Goal: Transaction & Acquisition: Purchase product/service

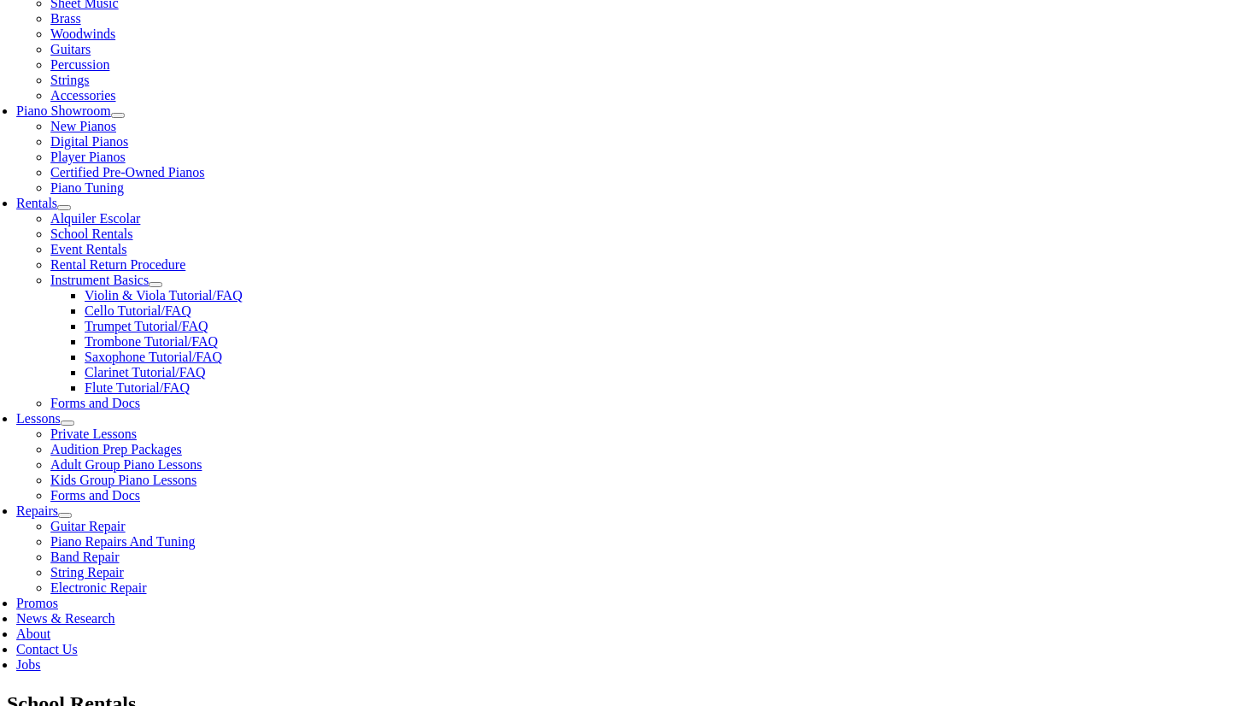
scroll to position [434, 0]
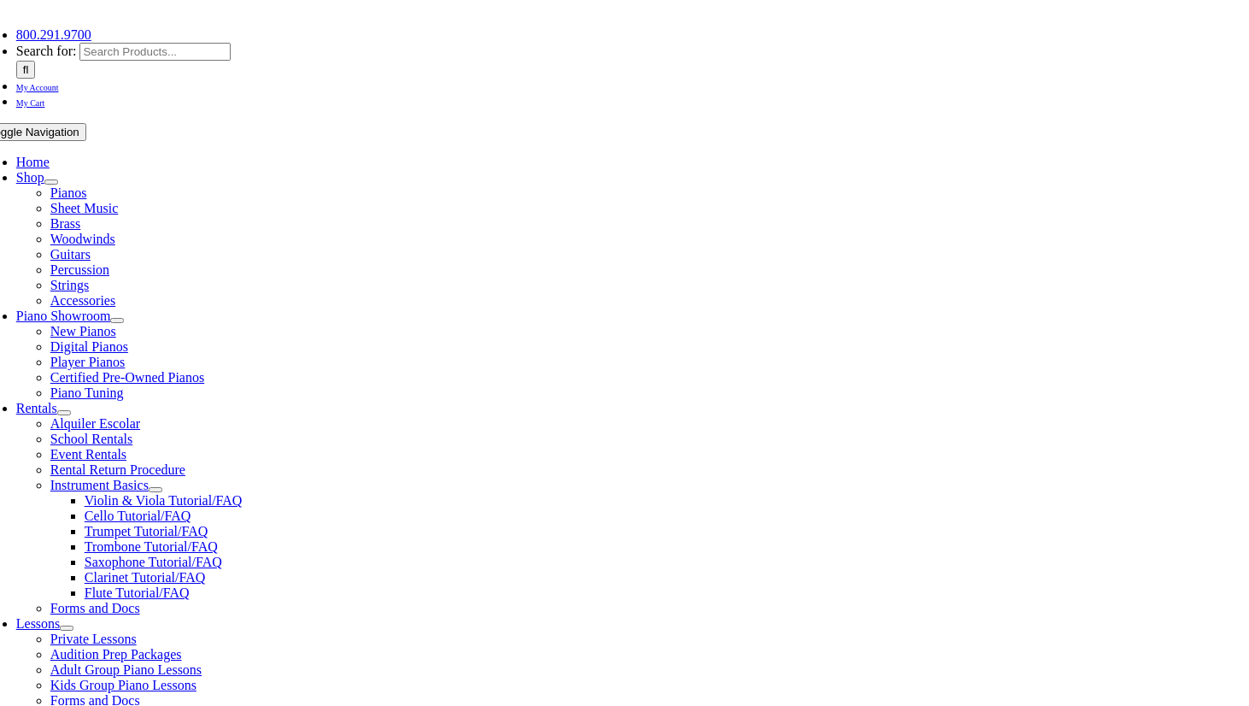
scroll to position [791, 0]
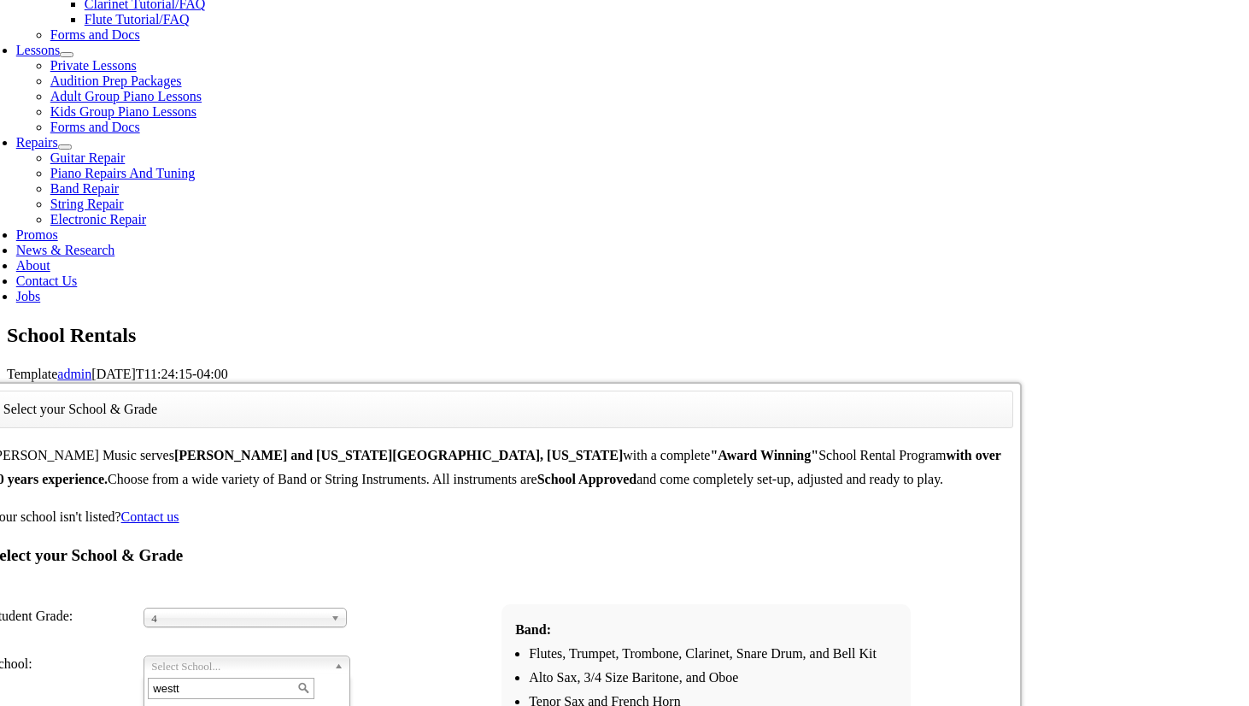
type input "westt"
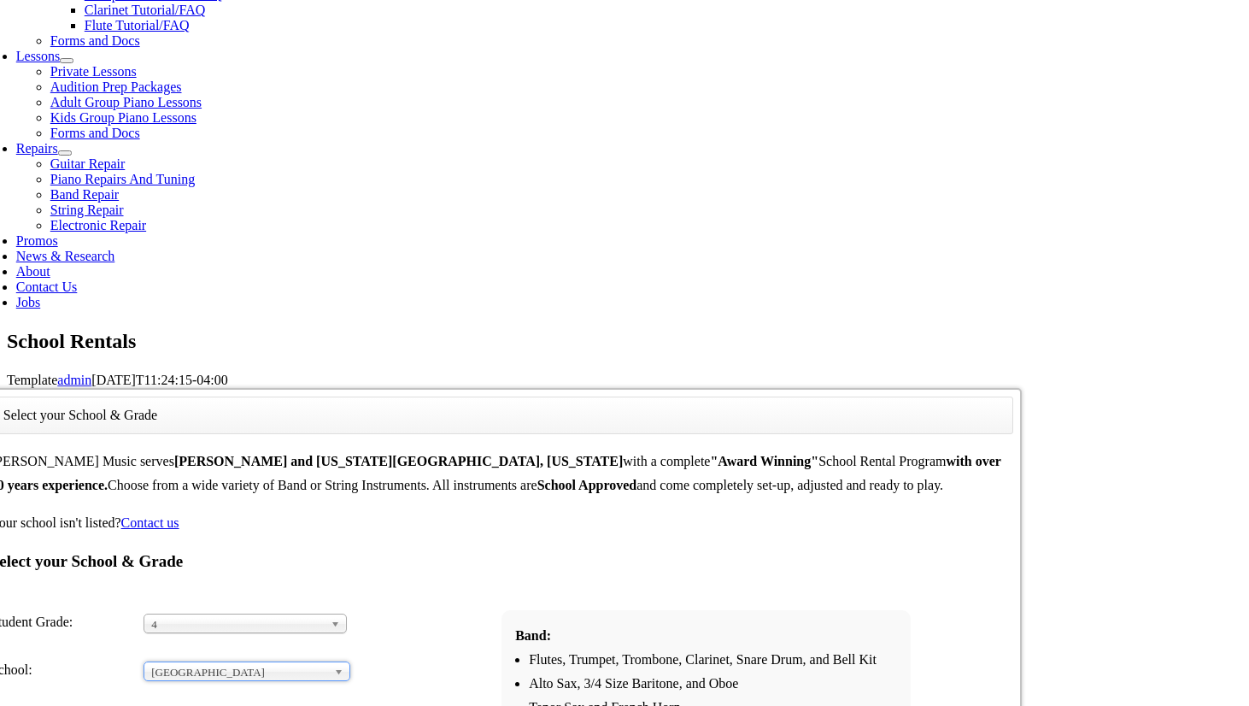
click at [293, 705] on span "Select Instrument Group..." at bounding box center [237, 720] width 173 height 20
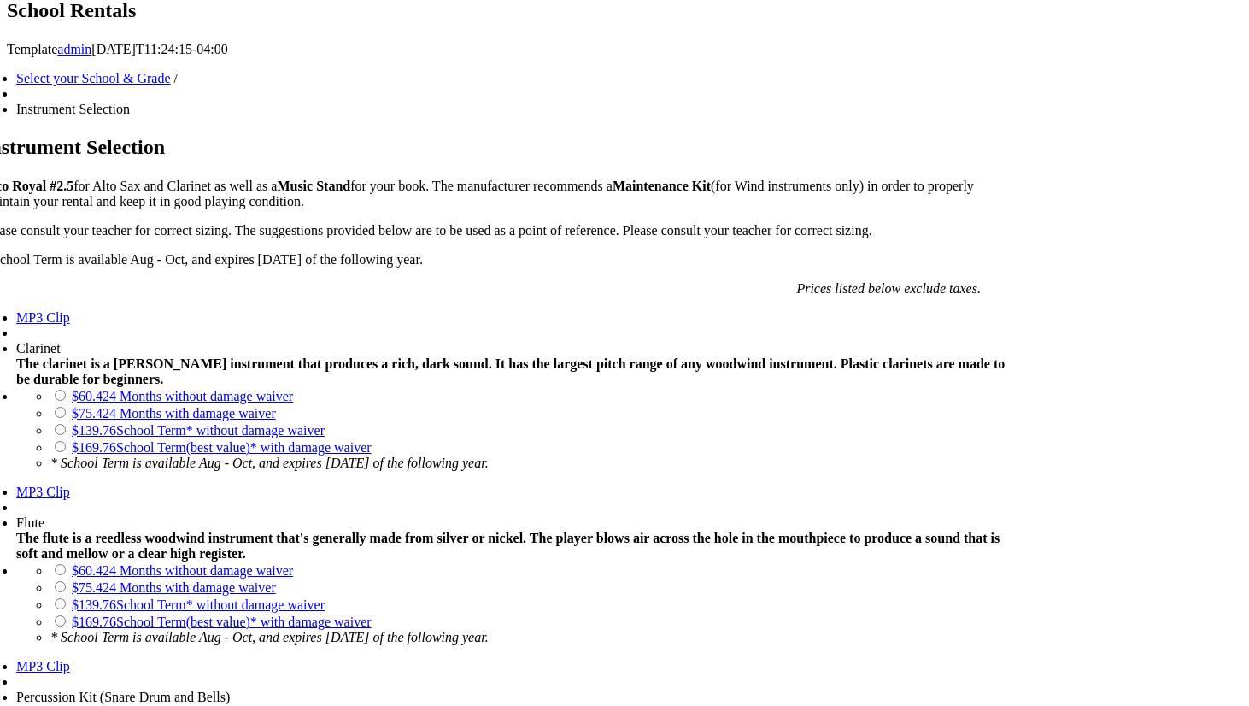
scroll to position [1112, 0]
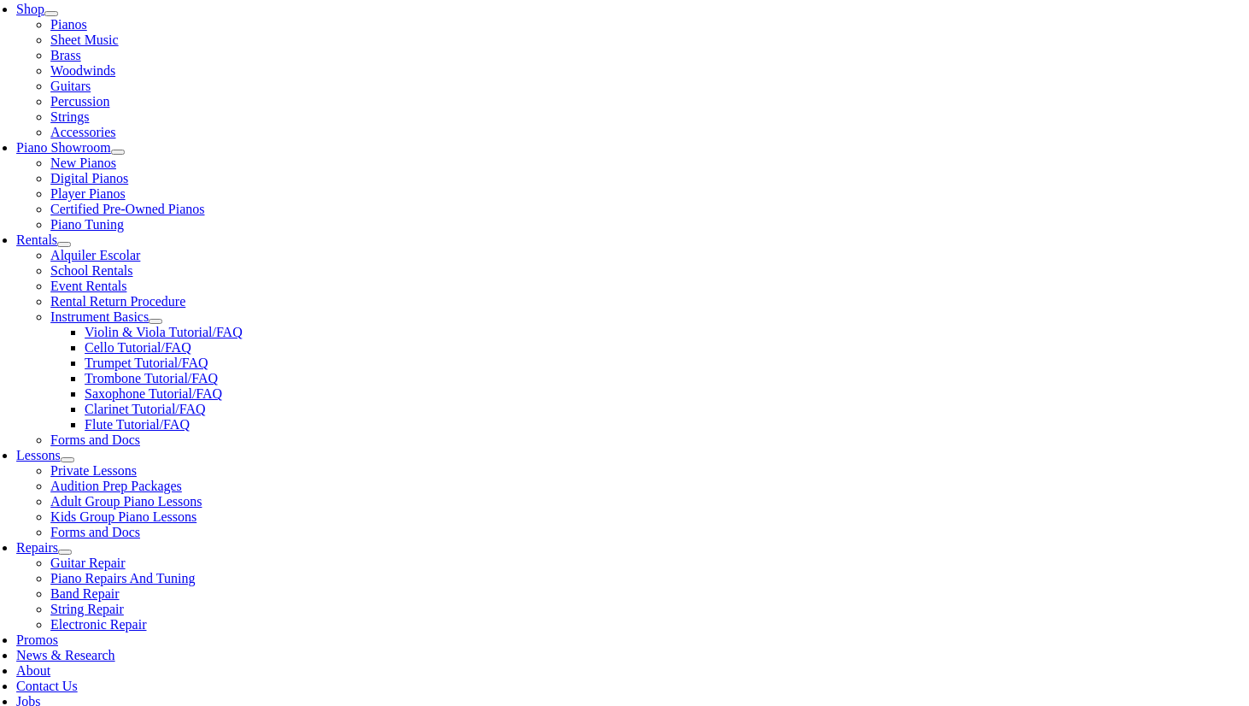
scroll to position [401, 0]
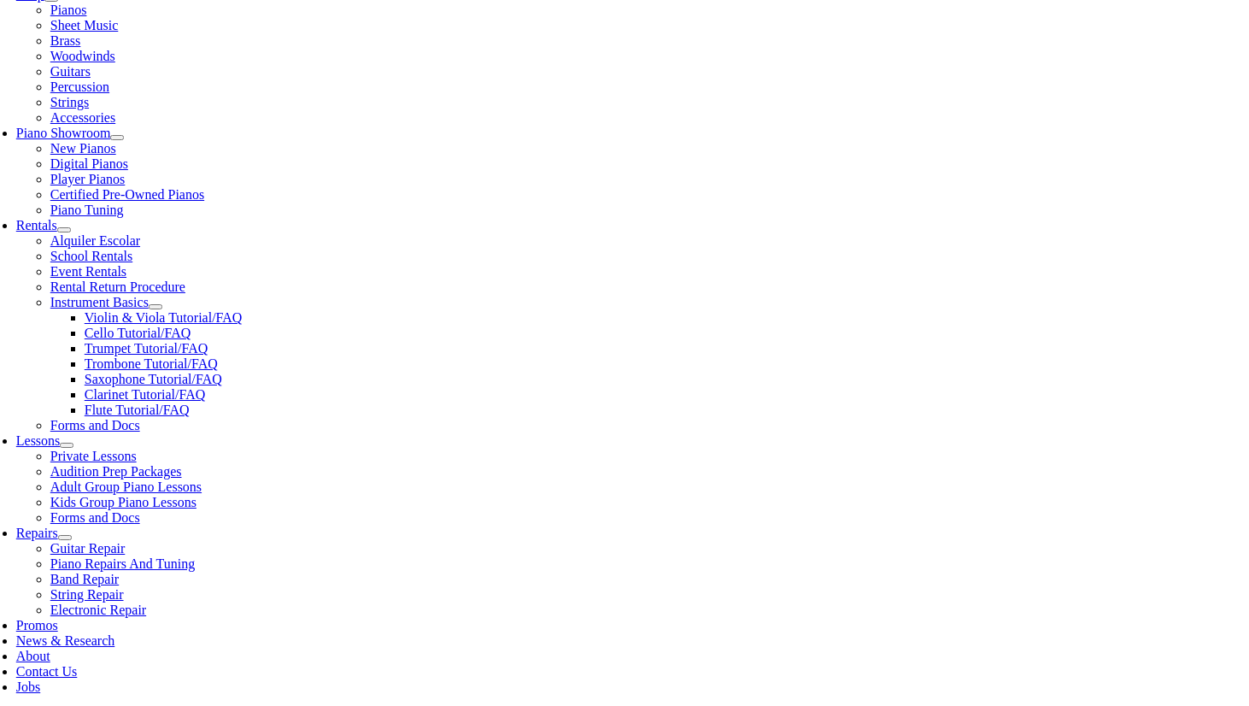
checkbox input"] "true"
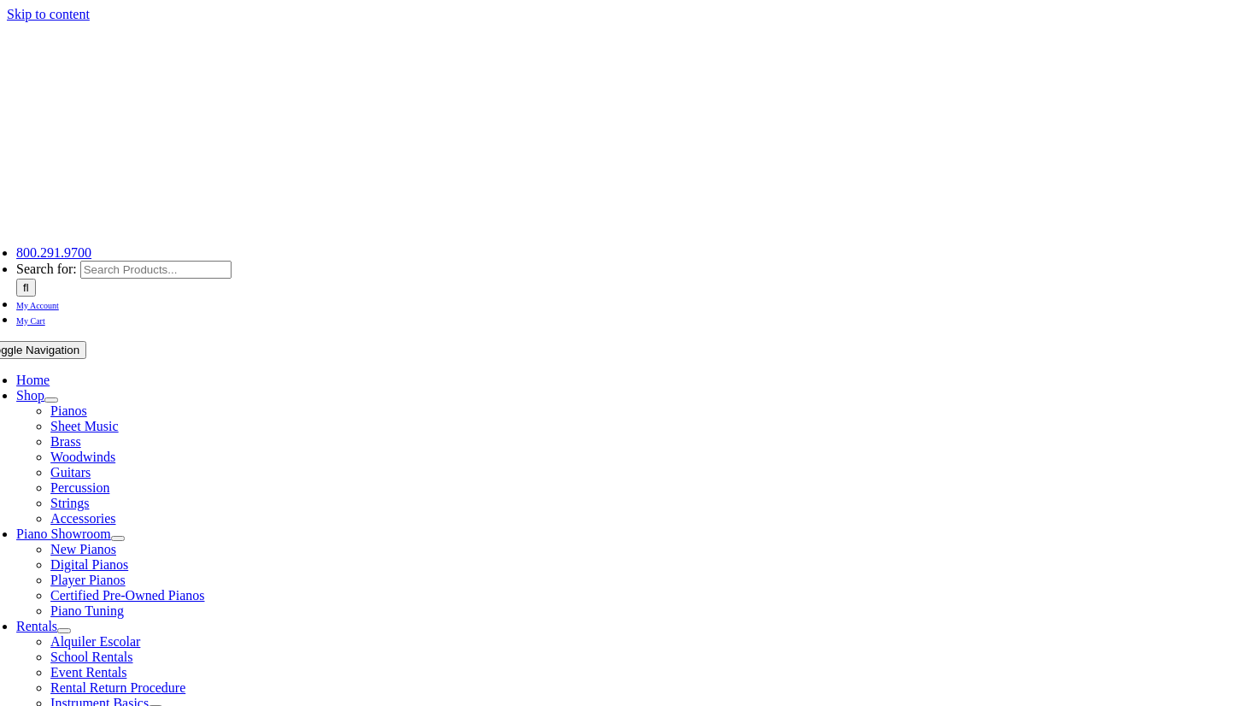
type input "1"
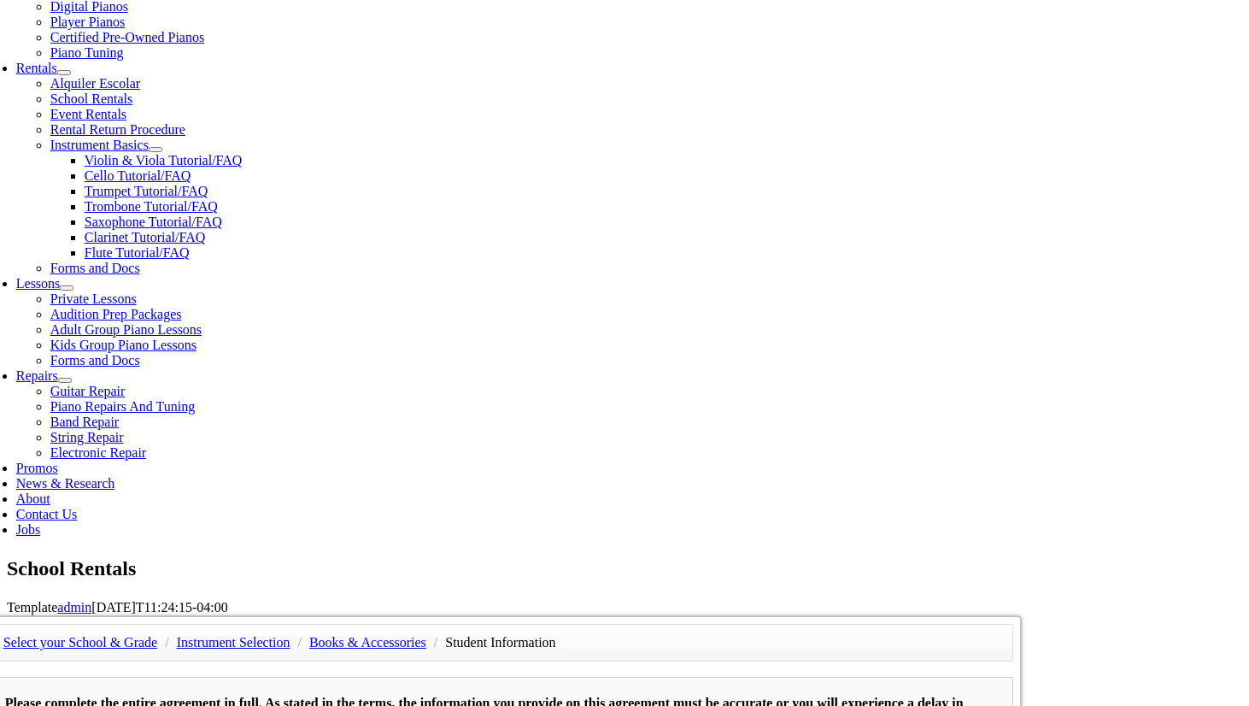
scroll to position [571, 0]
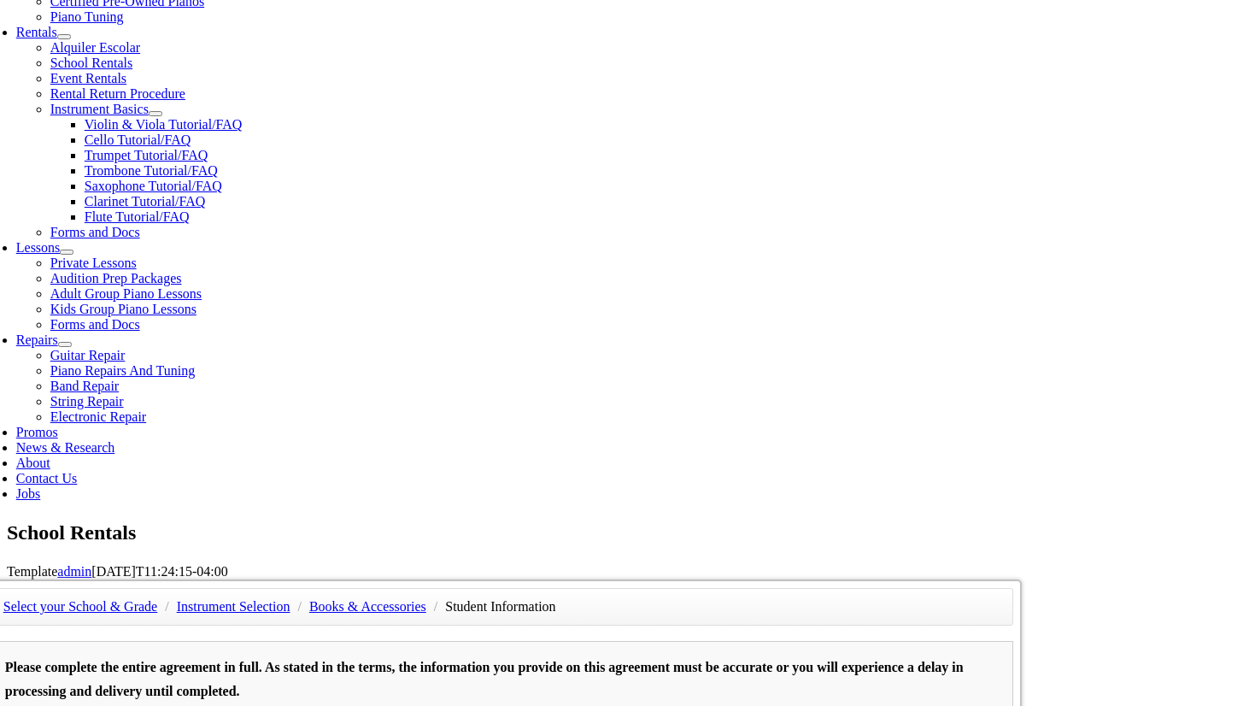
scroll to position [593, 0]
type input "Dylan"
type input "Schwartz"
type input "6107453536"
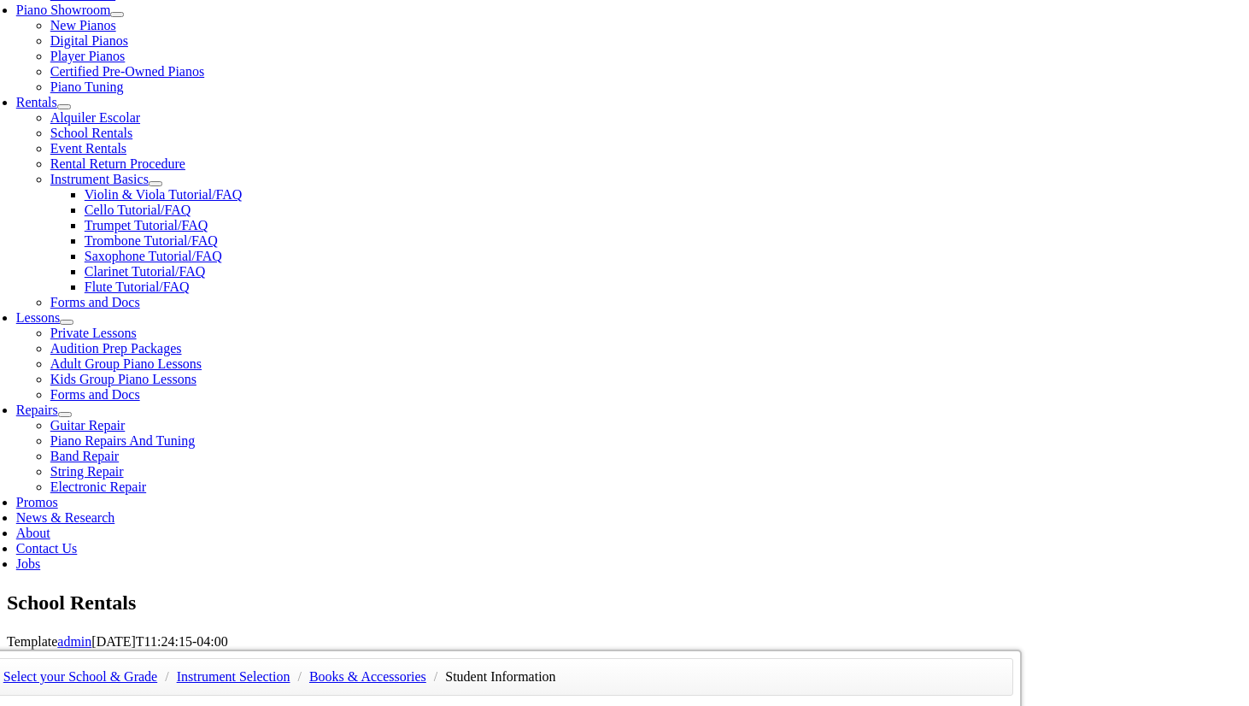
scroll to position [516, 0]
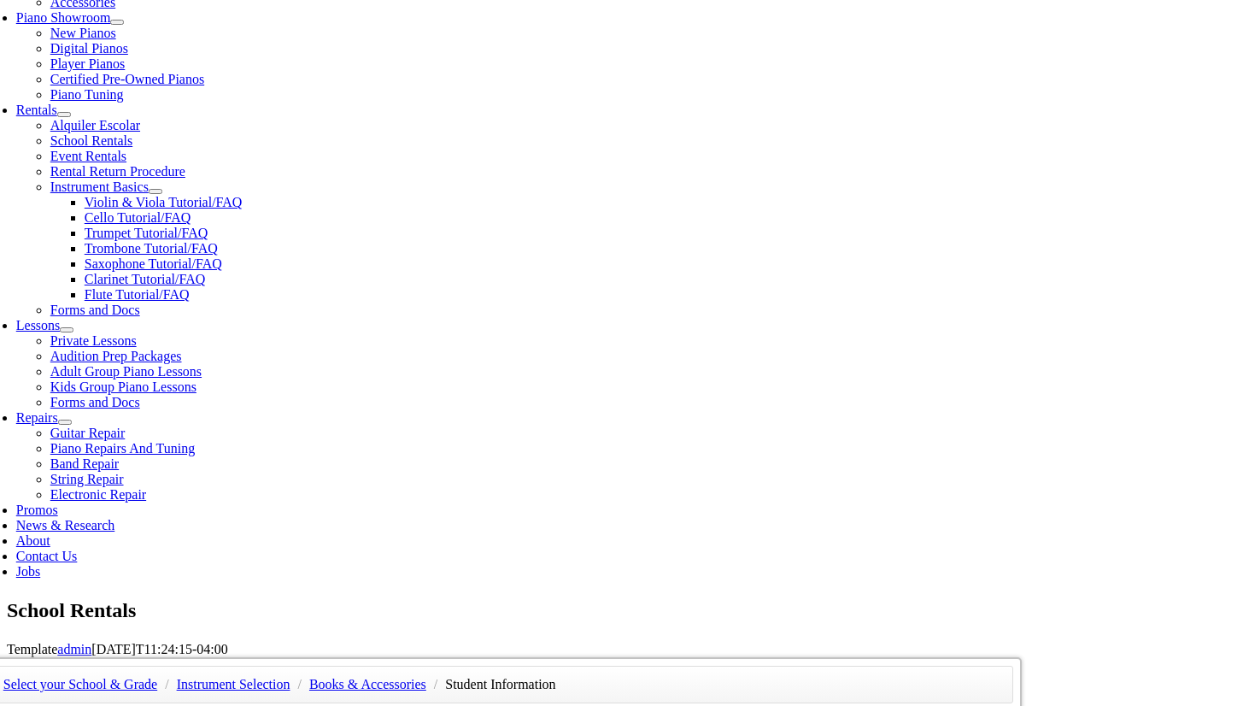
type input "Workday"
type input "27709003"
type input "01/19/1987"
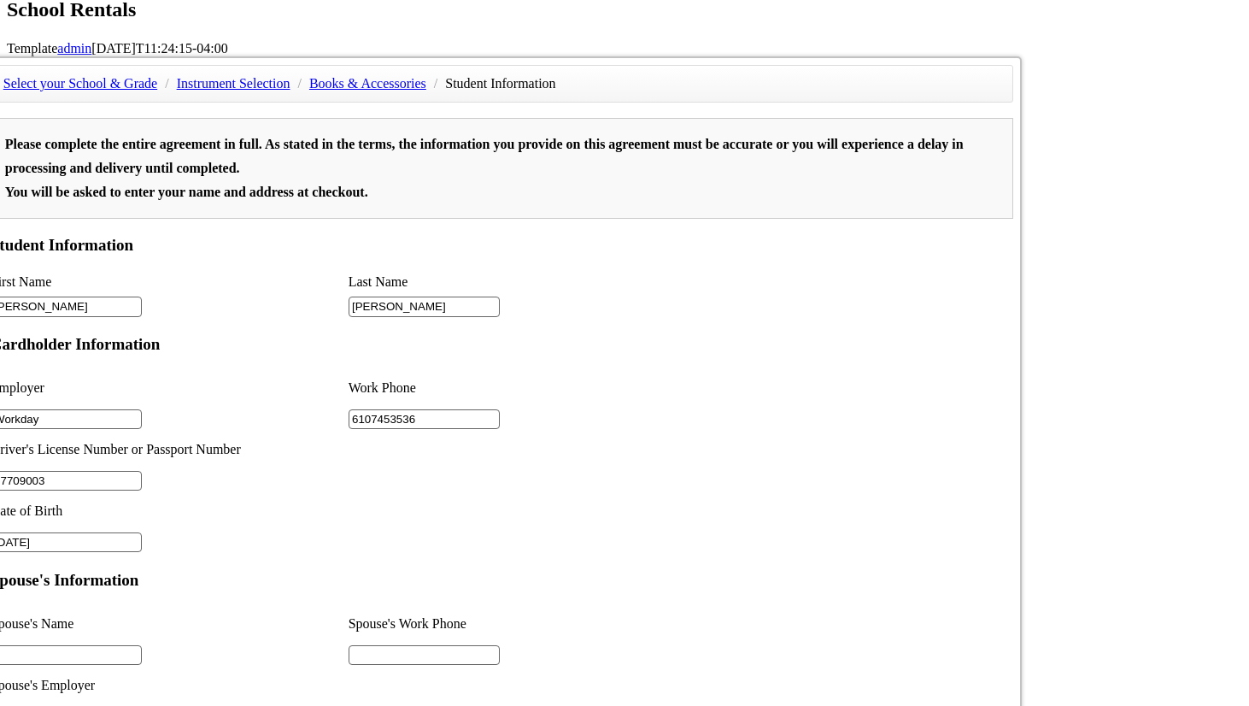
scroll to position [1118, 0]
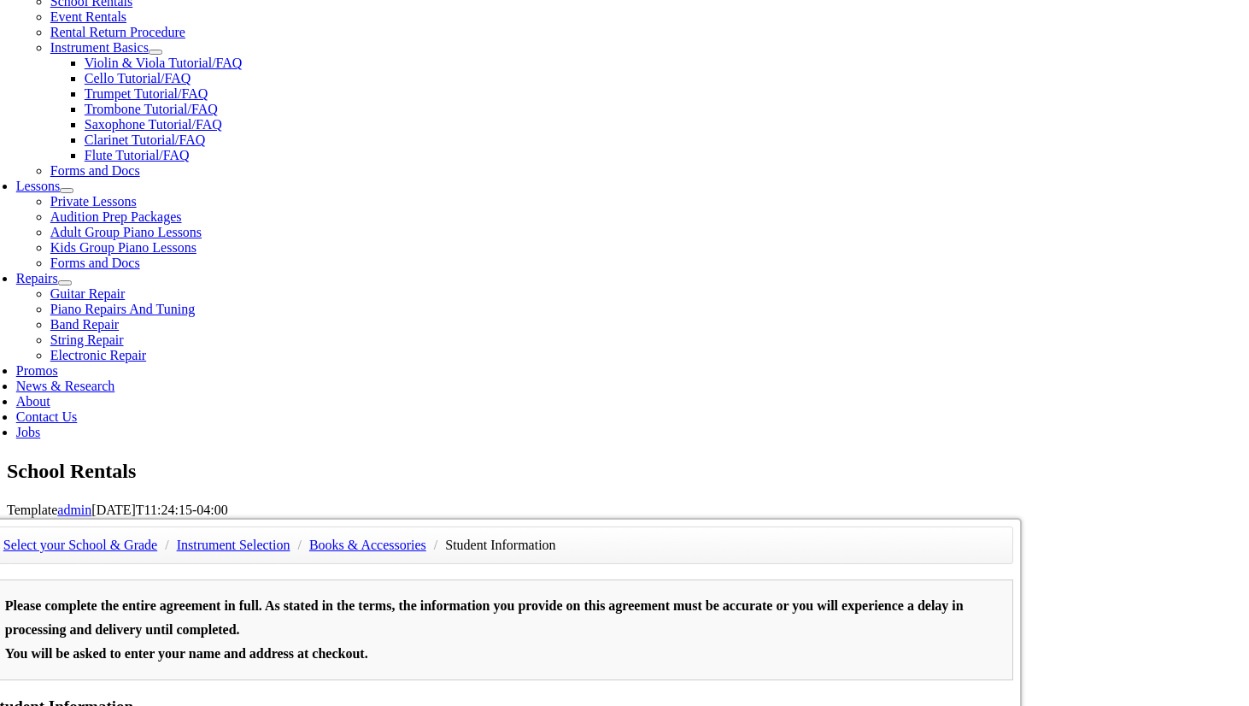
scroll to position [645, 0]
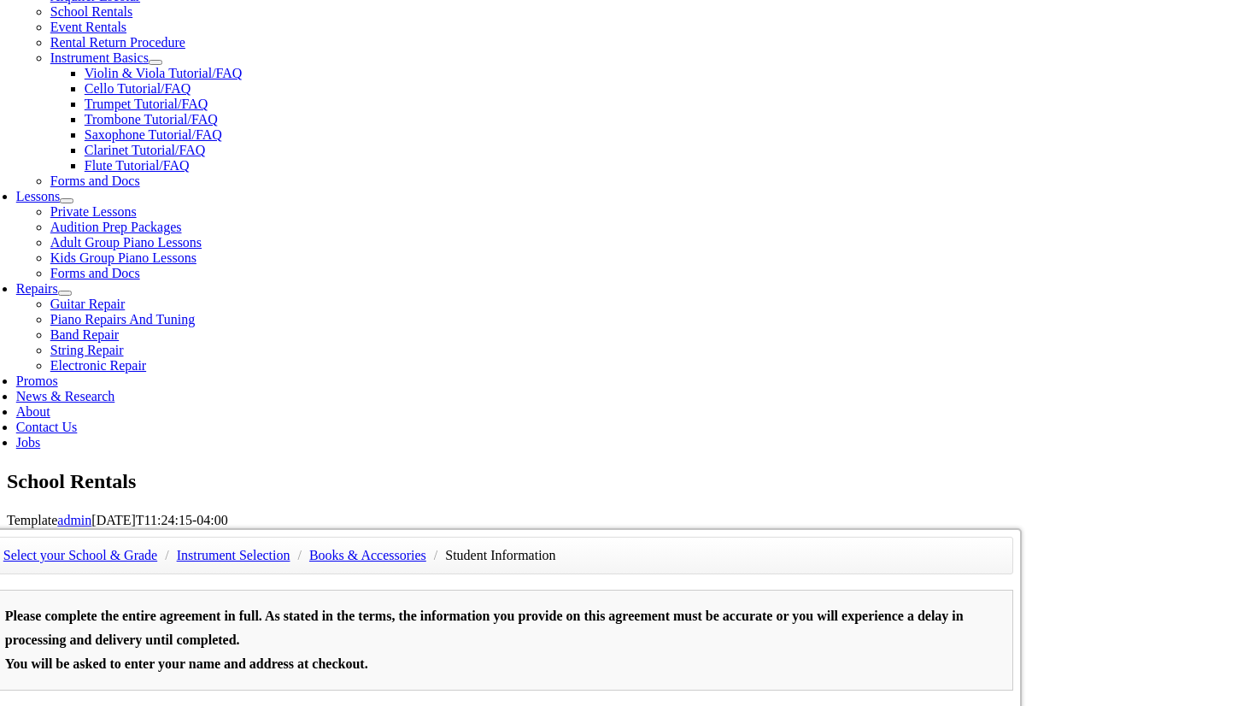
type input "No spouse"
type input "No Spouse"
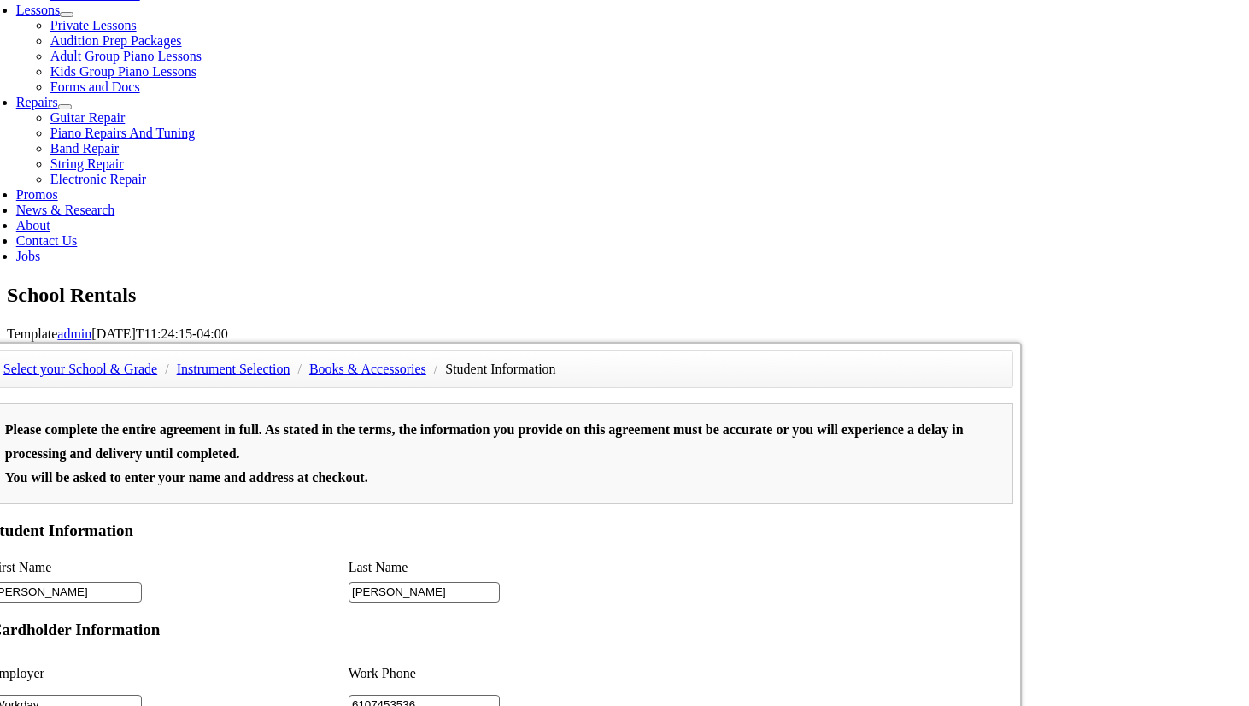
scroll to position [893, 0]
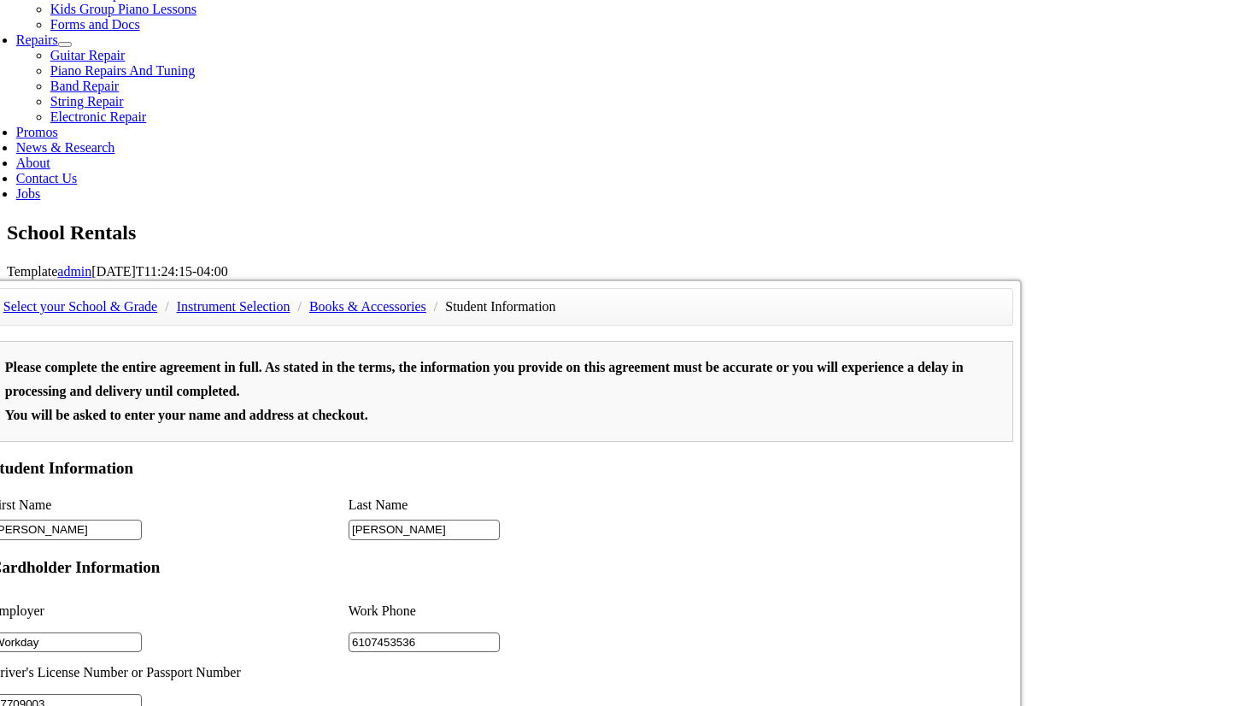
type input "No Spouse"
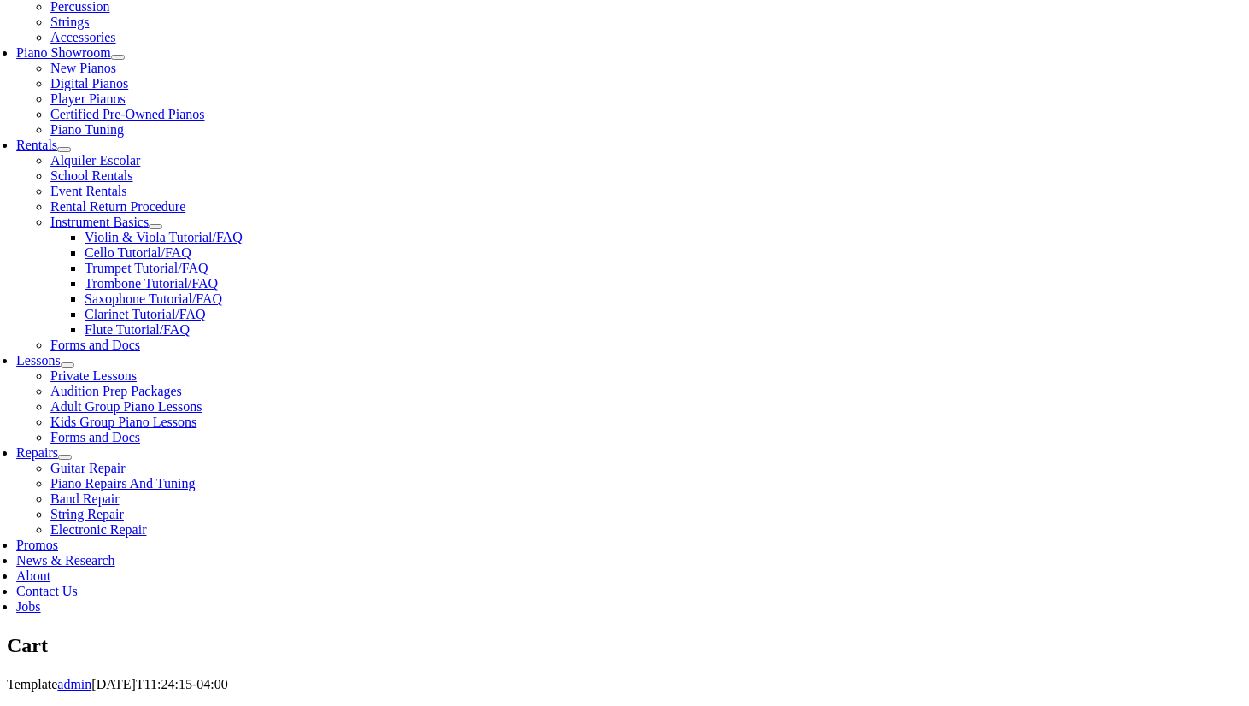
scroll to position [488, 0]
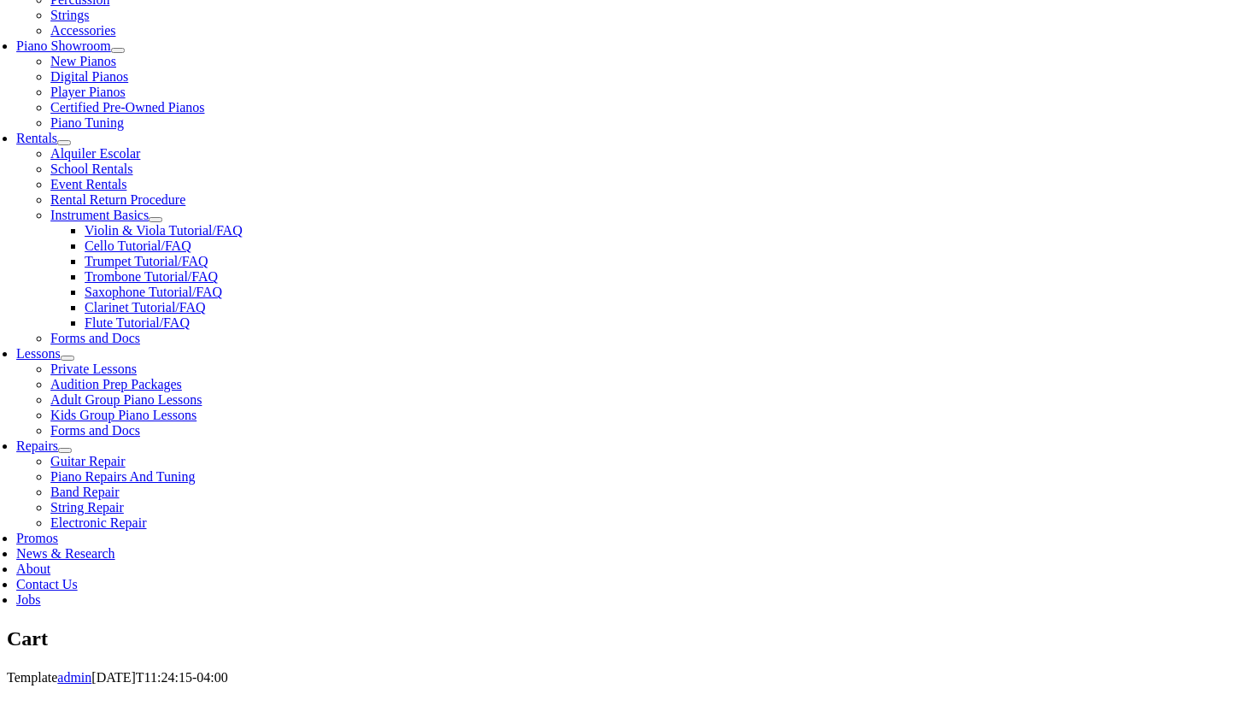
select select "PA"
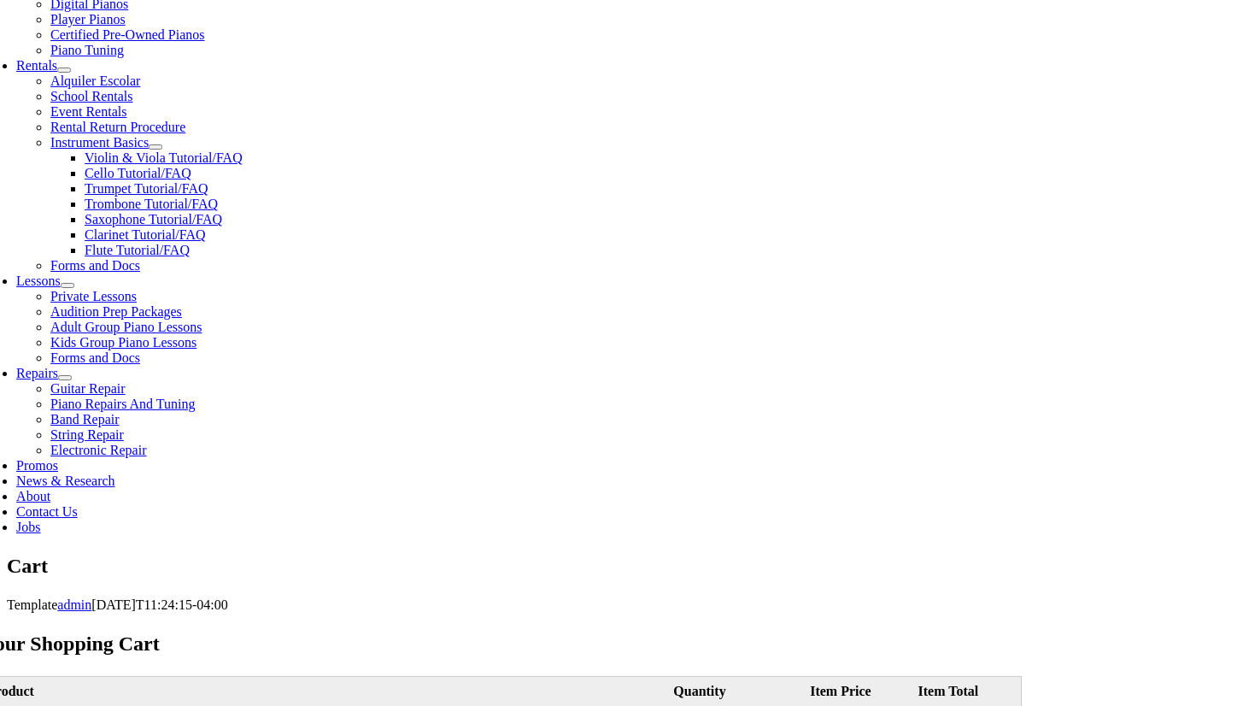
scroll to position [563, 0]
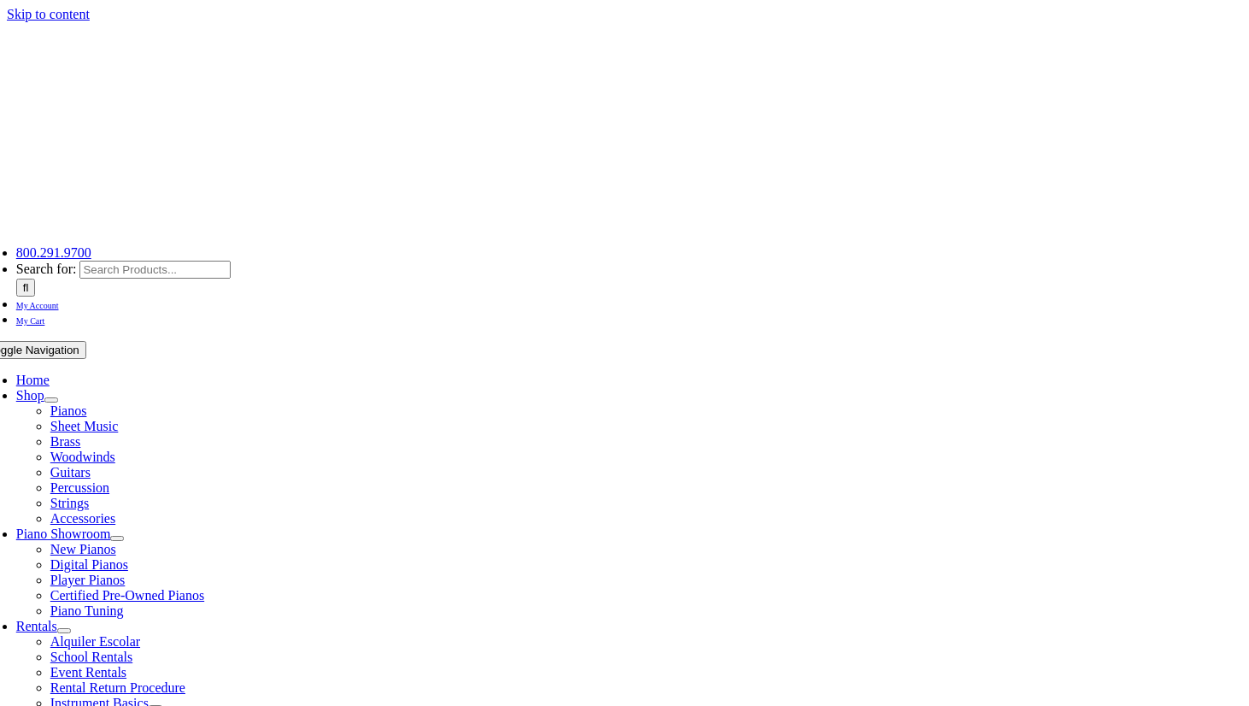
select select "PA"
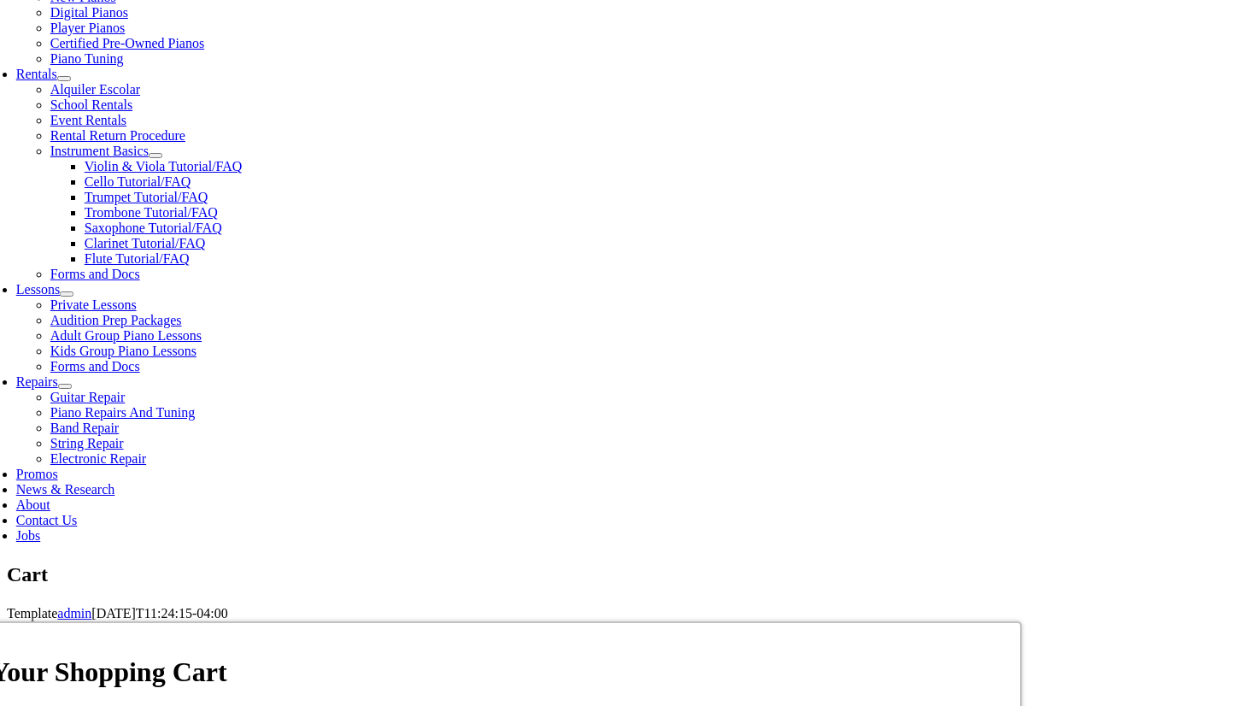
scroll to position [556, 0]
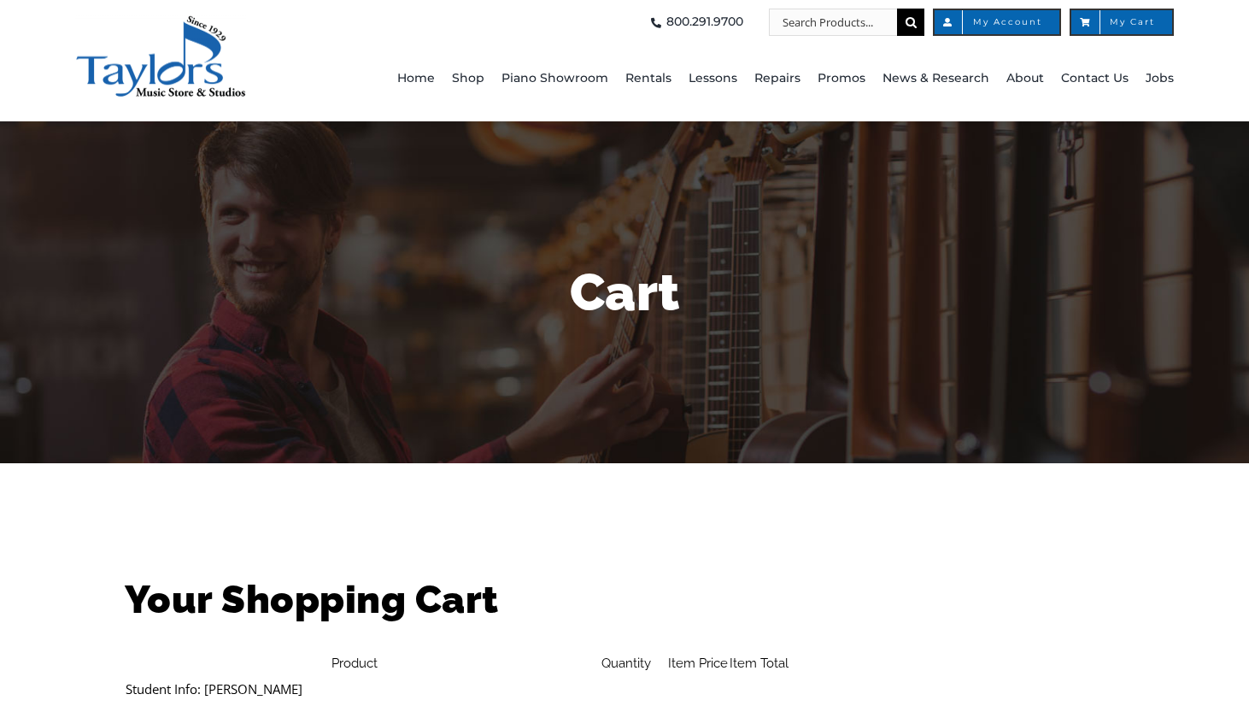
select select "PA"
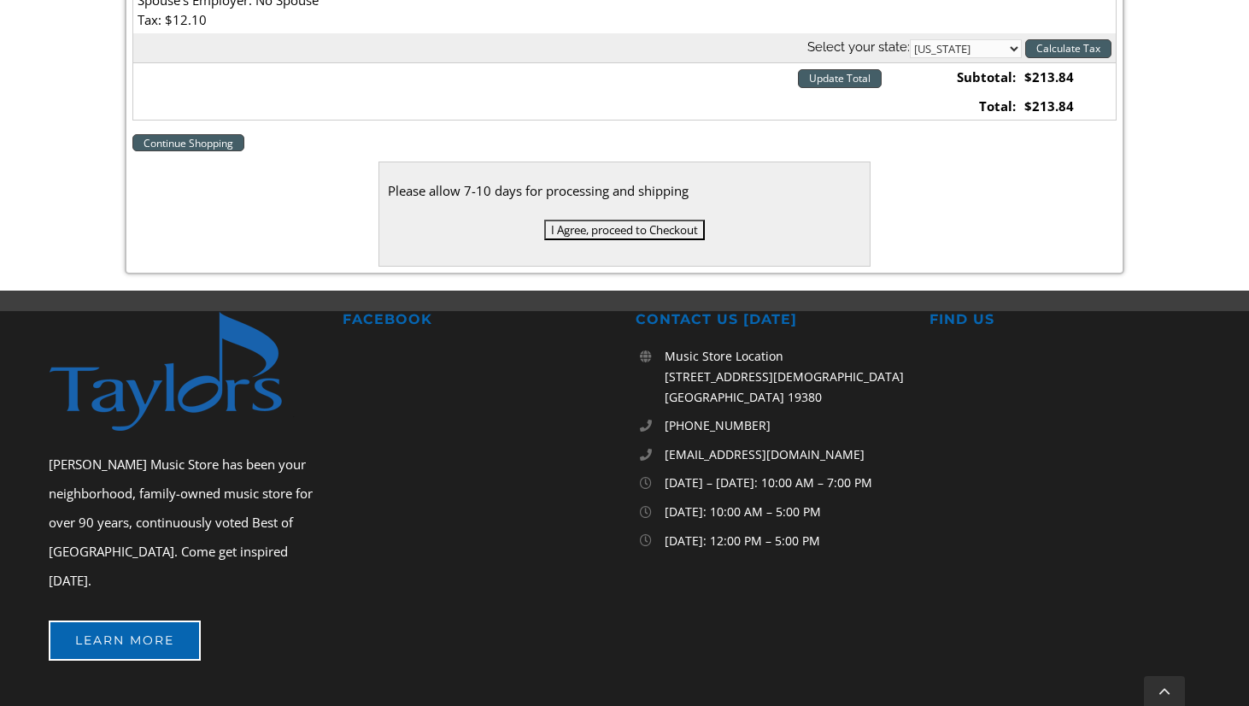
scroll to position [845, 0]
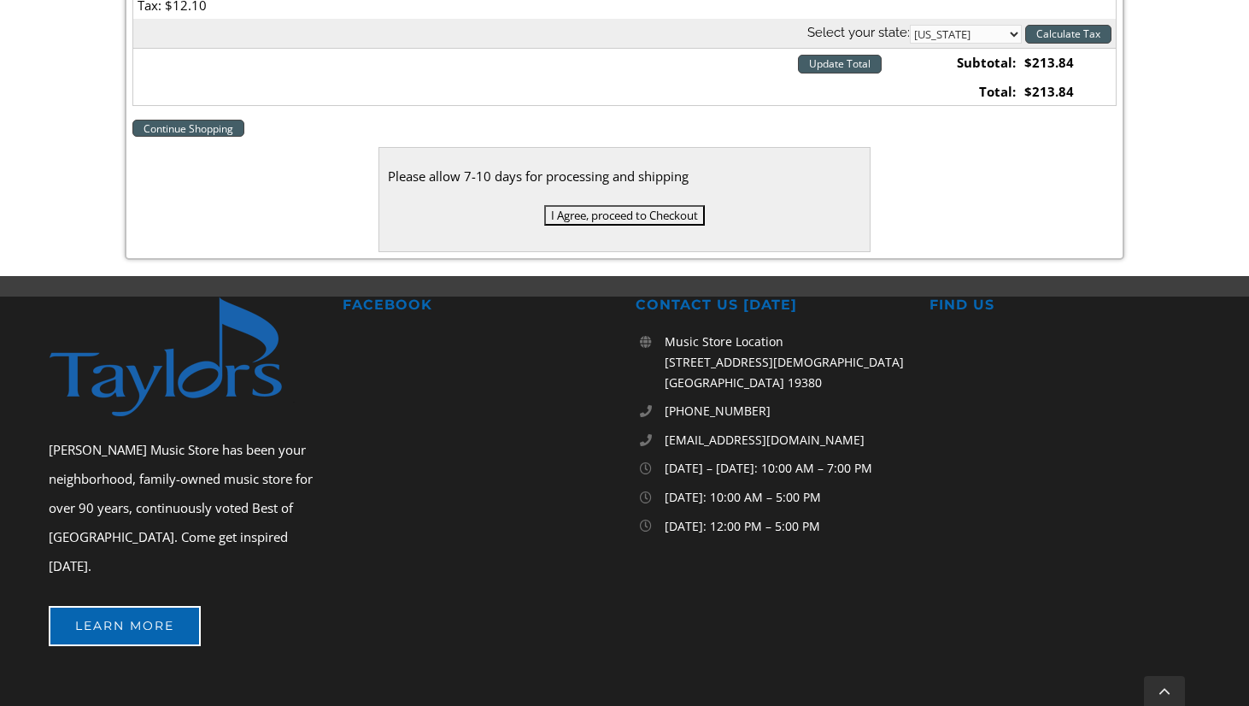
click at [583, 214] on input "I Agree, proceed to Checkout" at bounding box center [624, 215] width 161 height 20
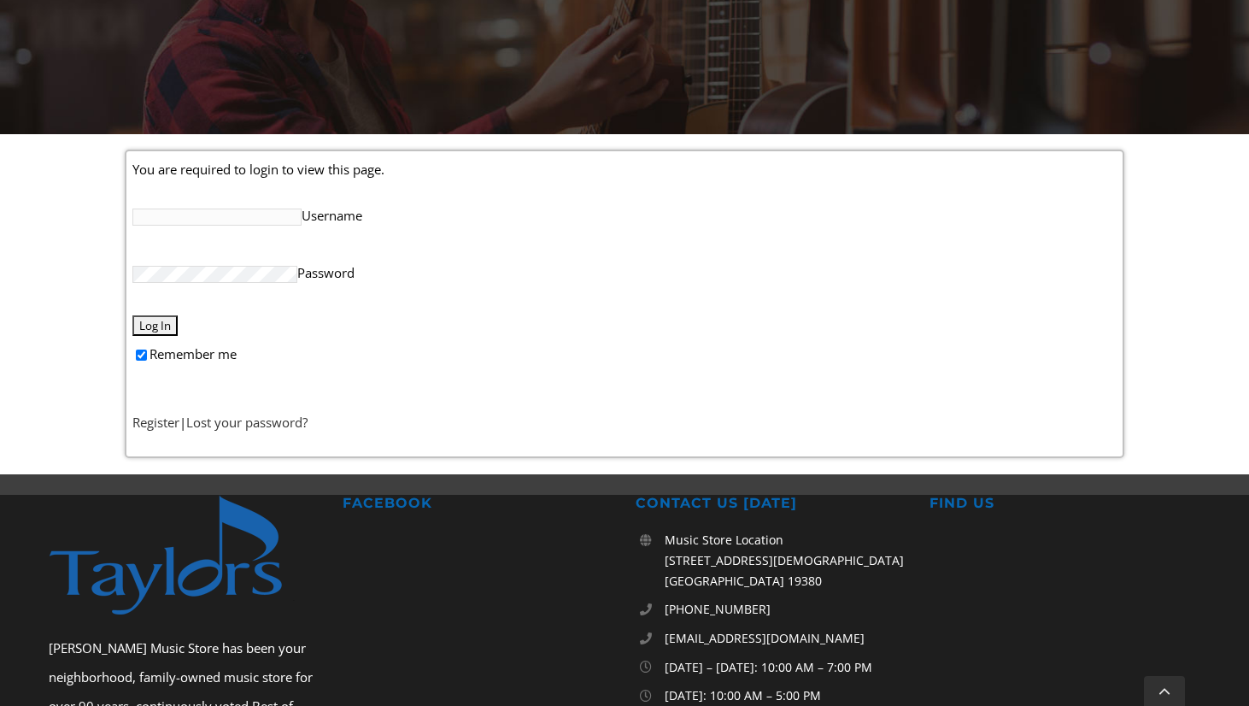
scroll to position [331, 0]
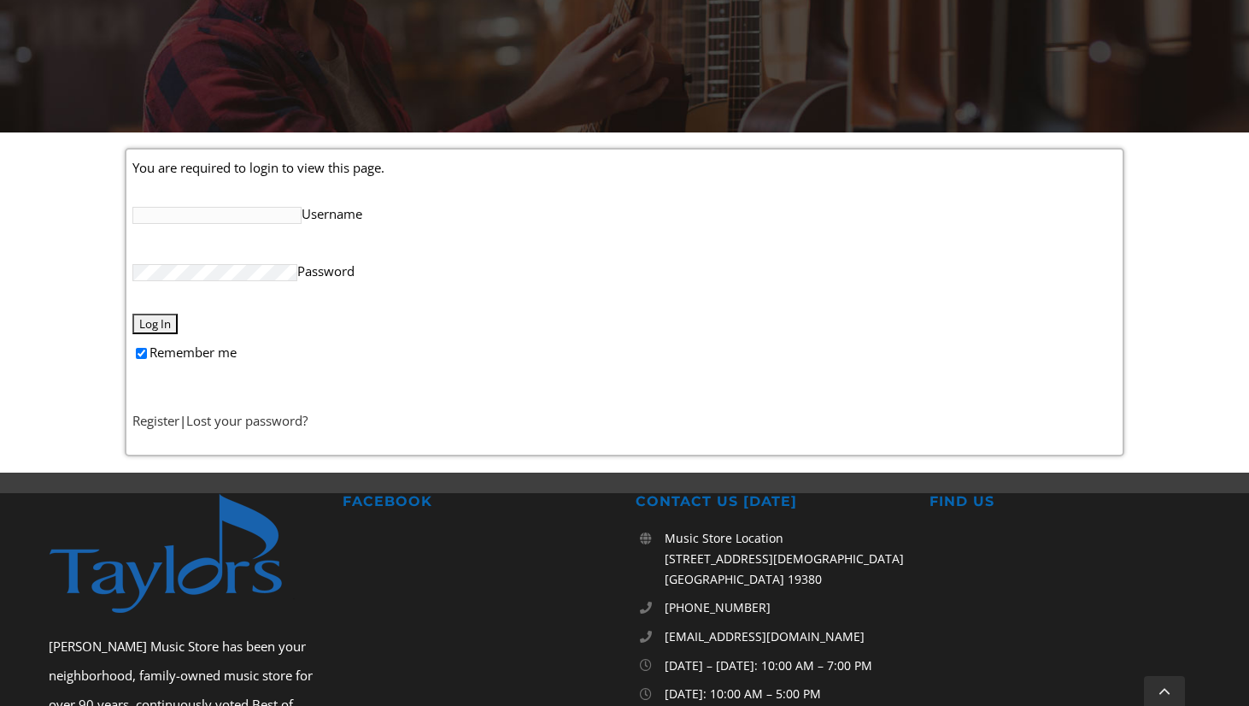
click at [263, 217] on input "Username" at bounding box center [216, 215] width 169 height 17
click at [156, 419] on link "Register" at bounding box center [155, 420] width 47 height 17
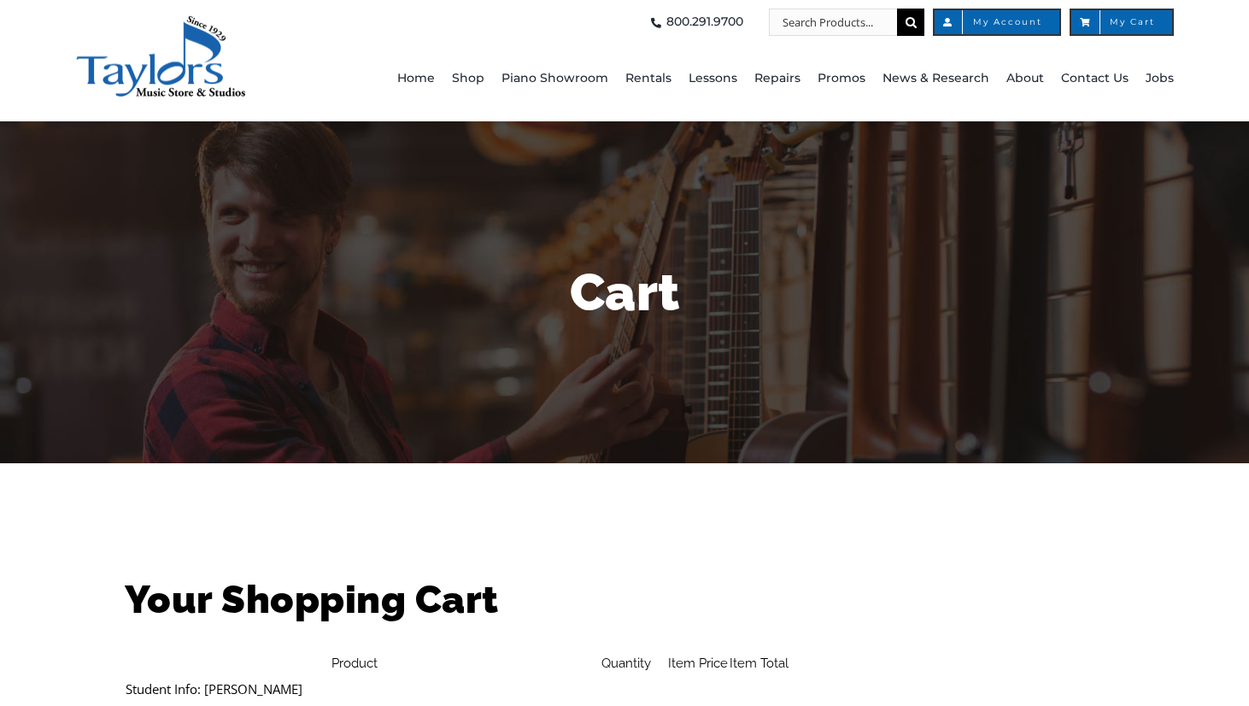
select select "PA"
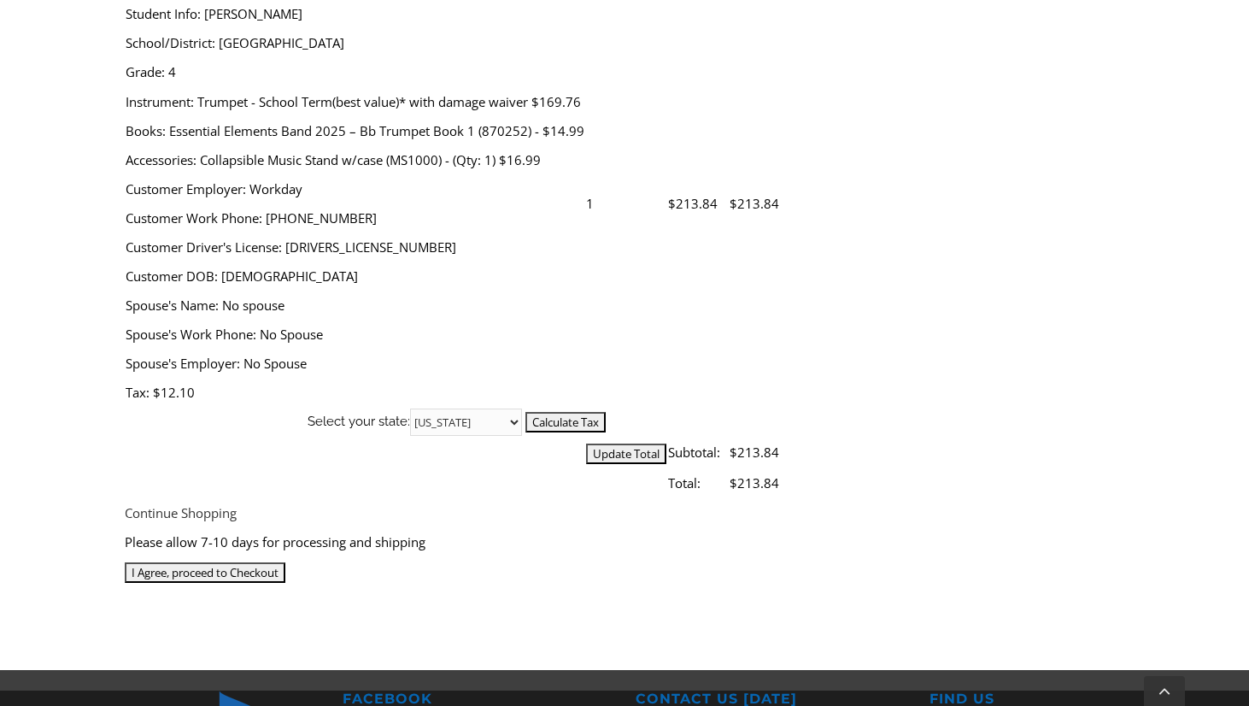
scroll to position [676, 0]
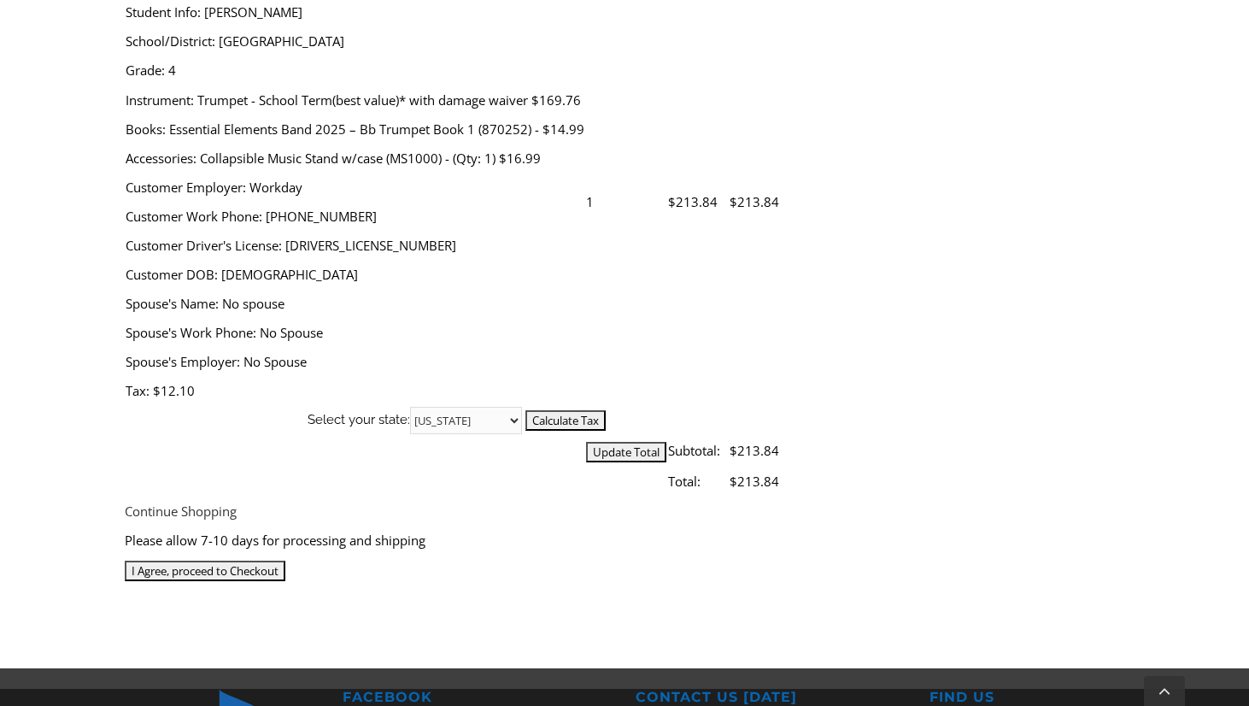
click at [285, 560] on input "I Agree, proceed to Checkout" at bounding box center [205, 570] width 161 height 20
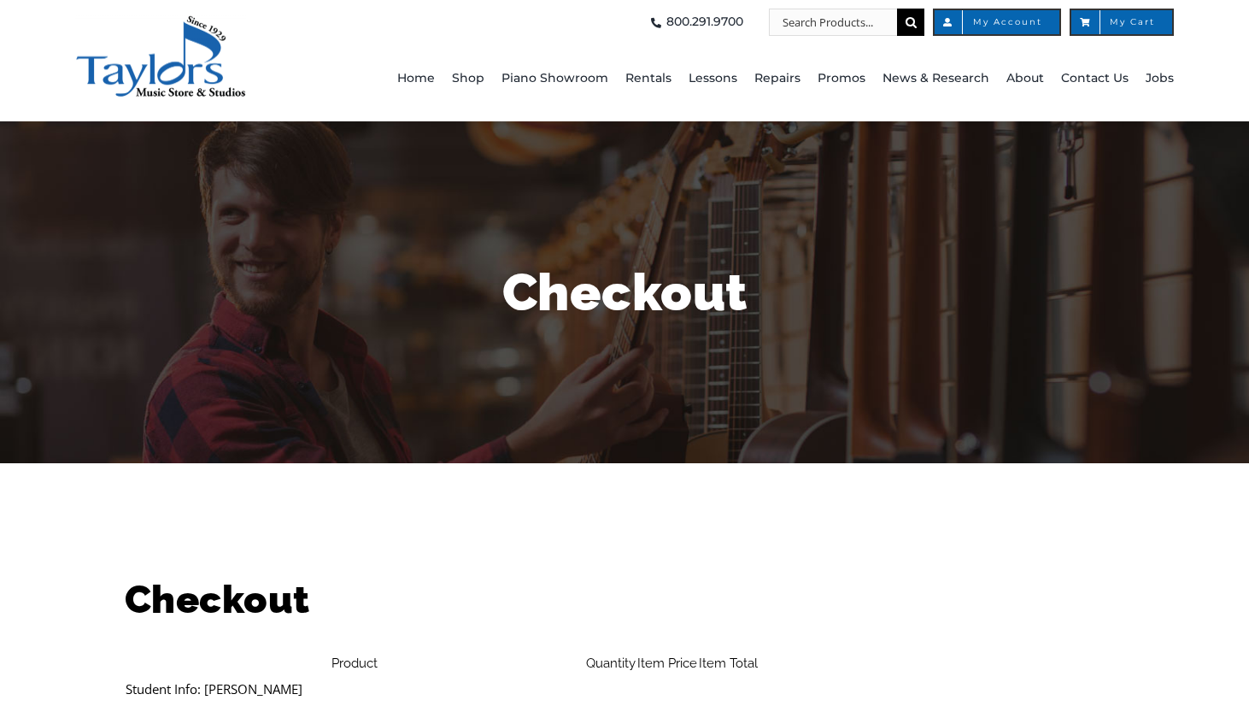
select select
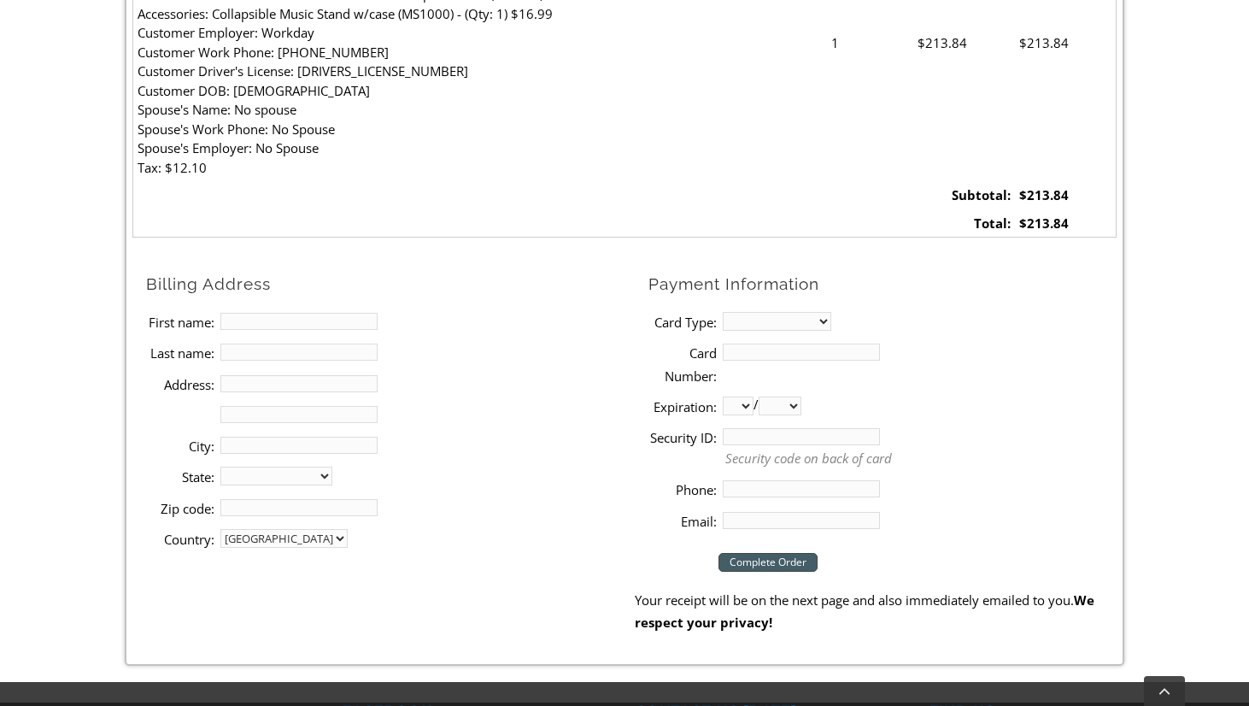
scroll to position [794, 0]
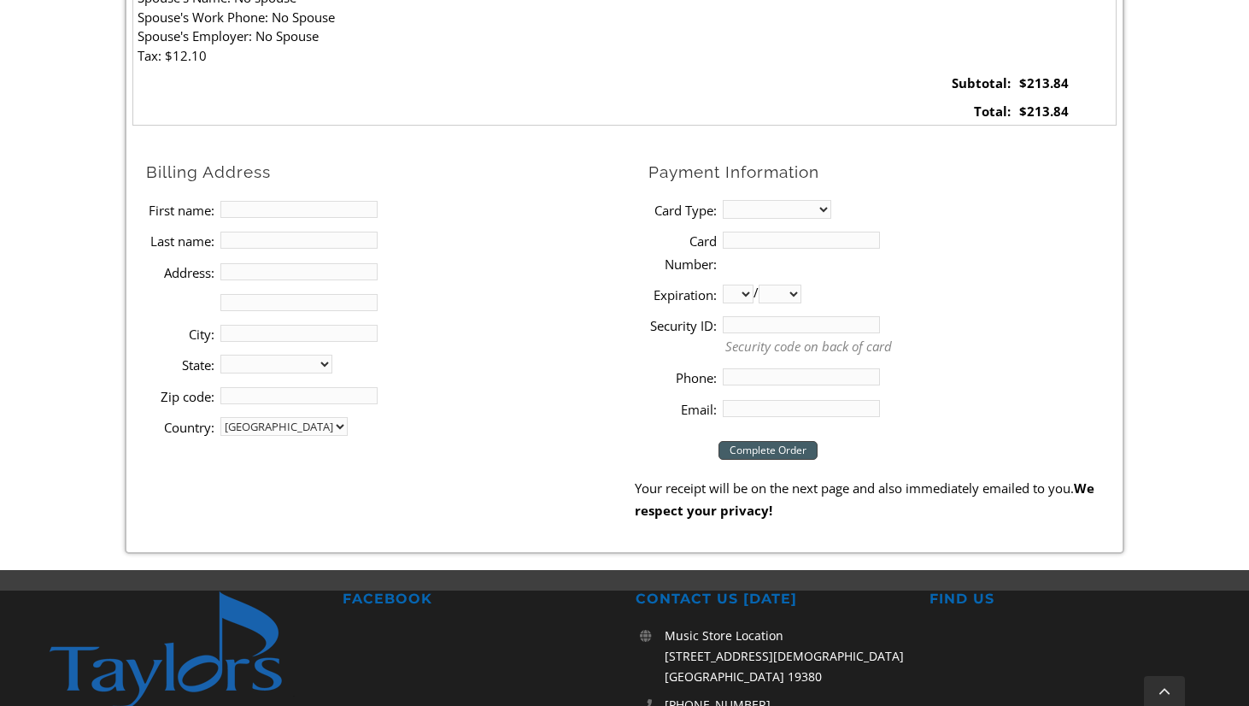
click at [253, 210] on input "First name:" at bounding box center [298, 209] width 157 height 17
type input "[PERSON_NAME]"
type input "Young"
click at [292, 208] on input "[PERSON_NAME]" at bounding box center [298, 209] width 157 height 17
type input "[PERSON_NAME]"
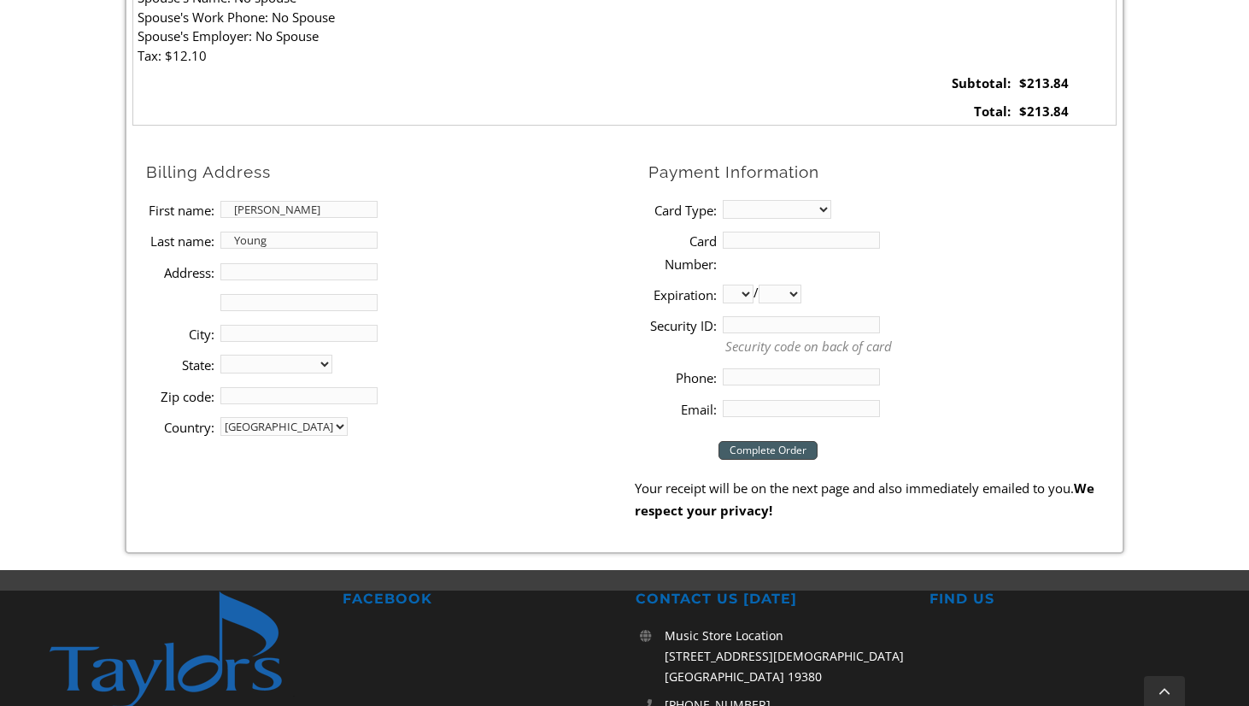
click at [284, 272] on input "Address:" at bounding box center [298, 271] width 157 height 17
type input "[STREET_ADDRESS][PERSON_NAME]"
type input "[GEOGRAPHIC_DATA][PERSON_NAME]"
select select "PA"
type input "19382"
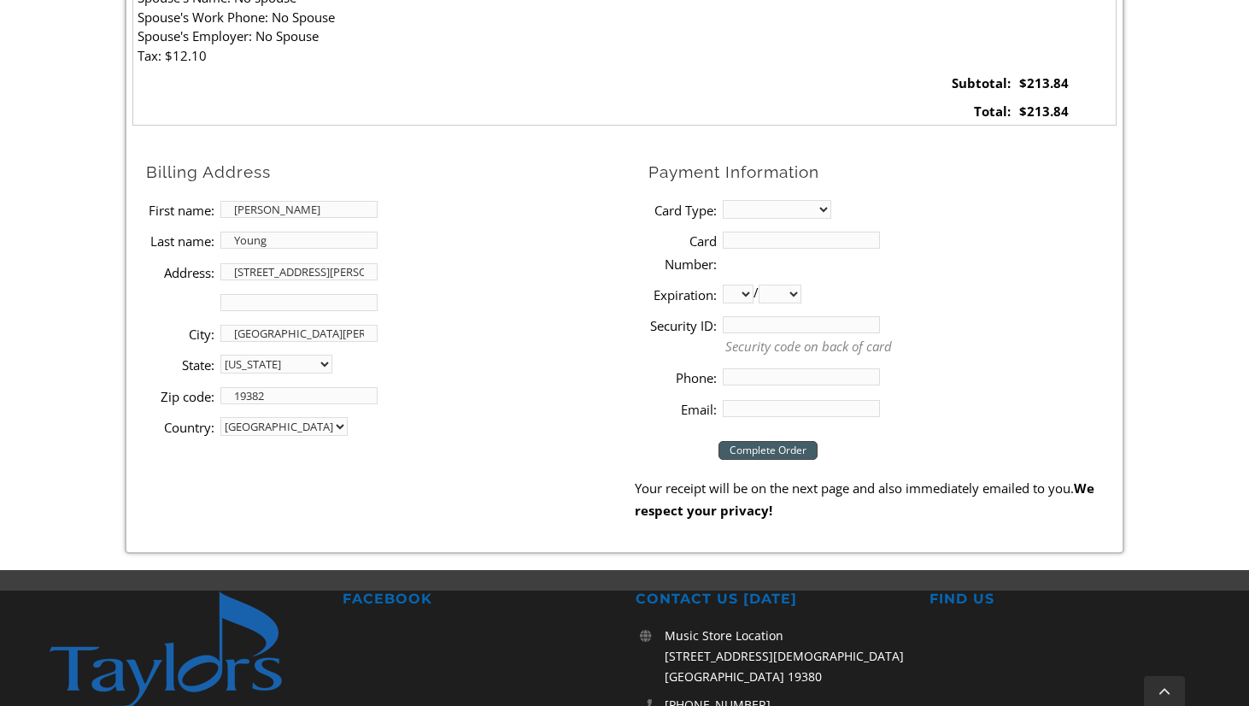
click at [800, 207] on select "MasterCard Visa American Express Discover" at bounding box center [777, 209] width 108 height 19
select select "visa"
click at [723, 200] on select "MasterCard Visa American Express Discover" at bounding box center [777, 209] width 108 height 19
click at [806, 238] on input "Card Number:" at bounding box center [801, 239] width 157 height 17
type input "[CREDIT_CARD_NUMBER]"
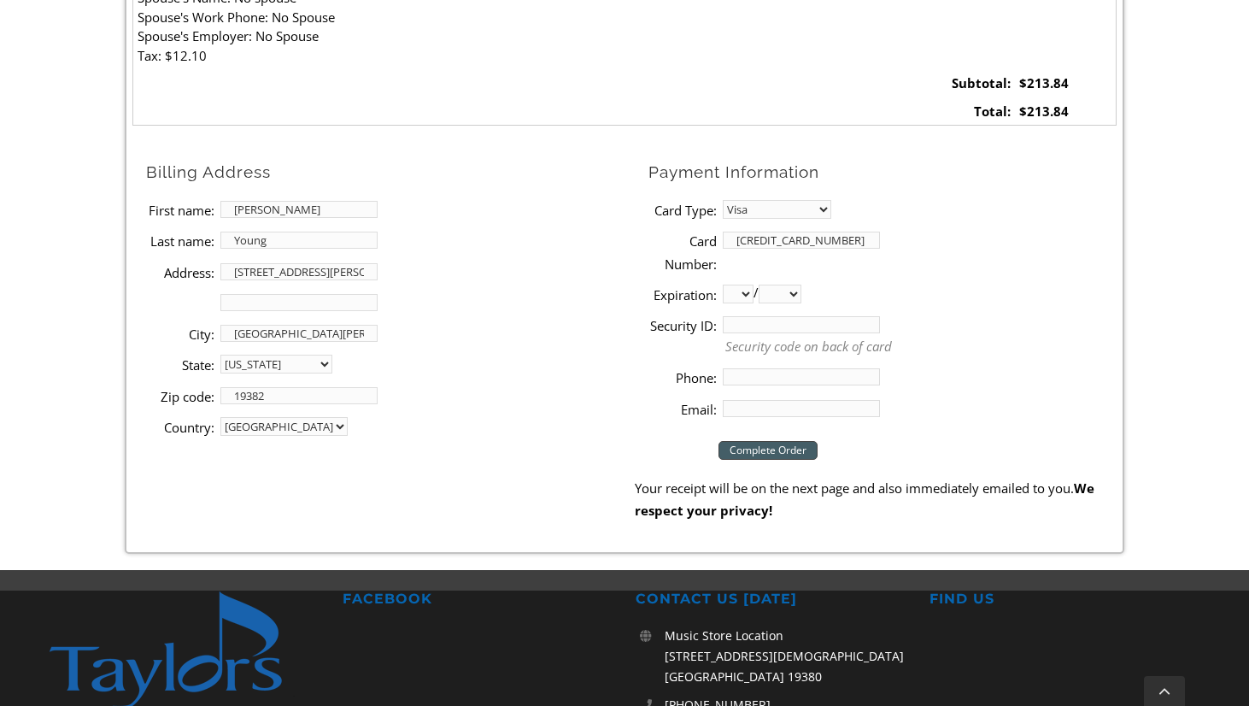
click at [741, 296] on select "01 02 03 04 05 06 07 08 09 10 11 12" at bounding box center [738, 293] width 31 height 19
select select "05"
click at [723, 284] on select "01 02 03 04 05 06 07 08 09 10 11 12" at bounding box center [738, 293] width 31 height 19
click at [798, 293] on select "2025 2026 2027 2028 2029 2030 2031 2032 2033 2034 2035 2036 2037" at bounding box center [779, 293] width 43 height 19
select select "2027"
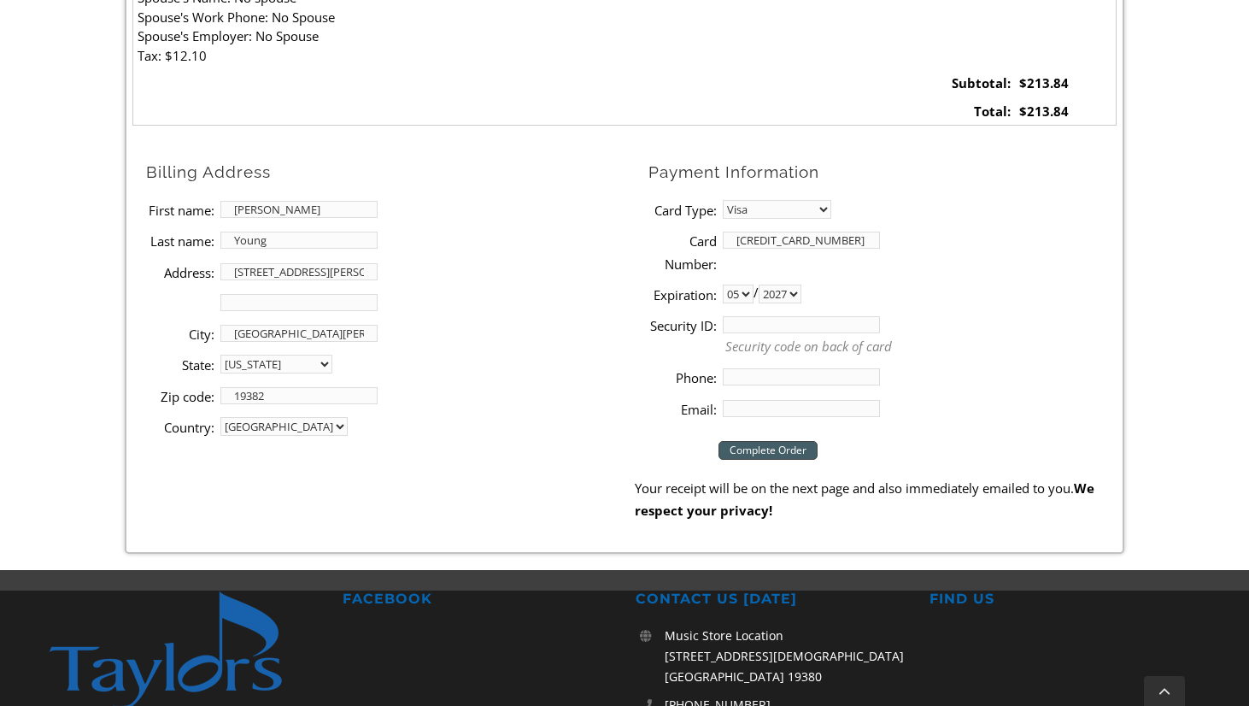
click at [764, 284] on select "2025 2026 2027 2028 2029 2030 2031 2032 2033 2034 2035 2036 2037" at bounding box center [779, 293] width 43 height 19
click at [767, 323] on input "Security ID:" at bounding box center [801, 324] width 157 height 17
type input "794"
click at [784, 372] on input "Phone:" at bounding box center [801, 376] width 157 height 17
type input "6107453536"
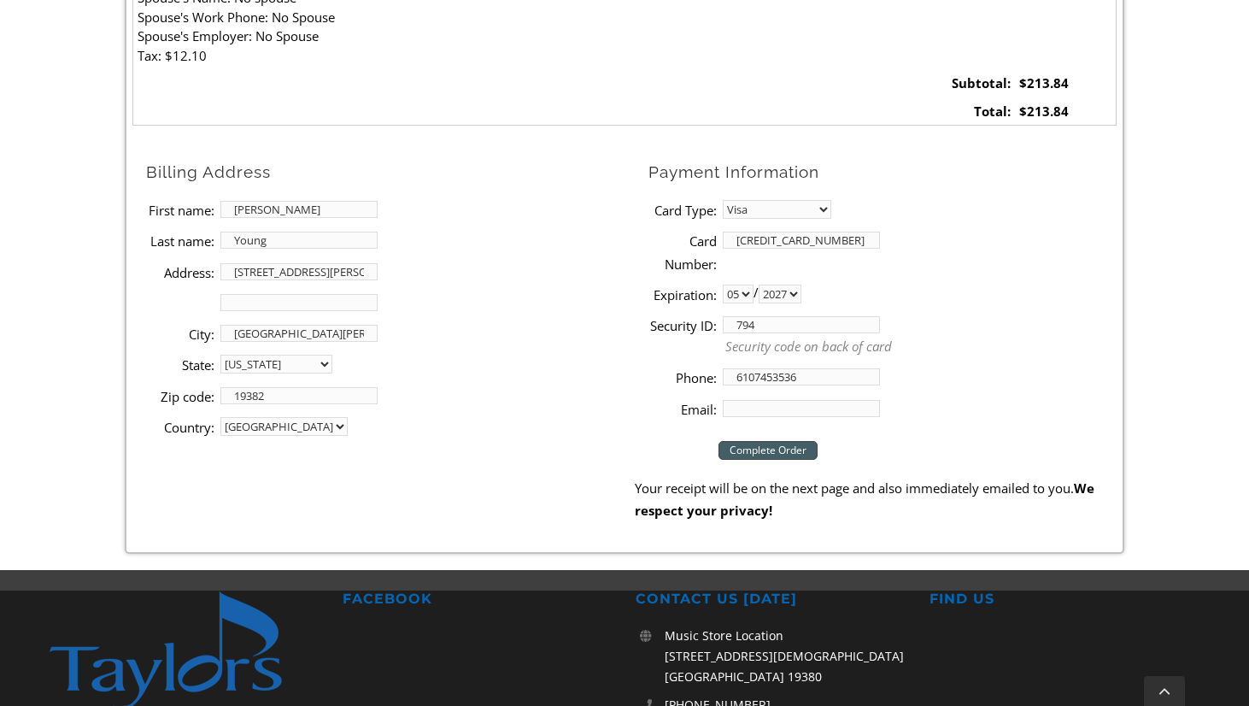
click at [762, 410] on input "Email:" at bounding box center [801, 408] width 157 height 17
type input "[EMAIL_ADDRESS][DOMAIN_NAME]"
click at [782, 451] on input "Complete Order" at bounding box center [767, 450] width 99 height 19
